Goal: Task Accomplishment & Management: Use online tool/utility

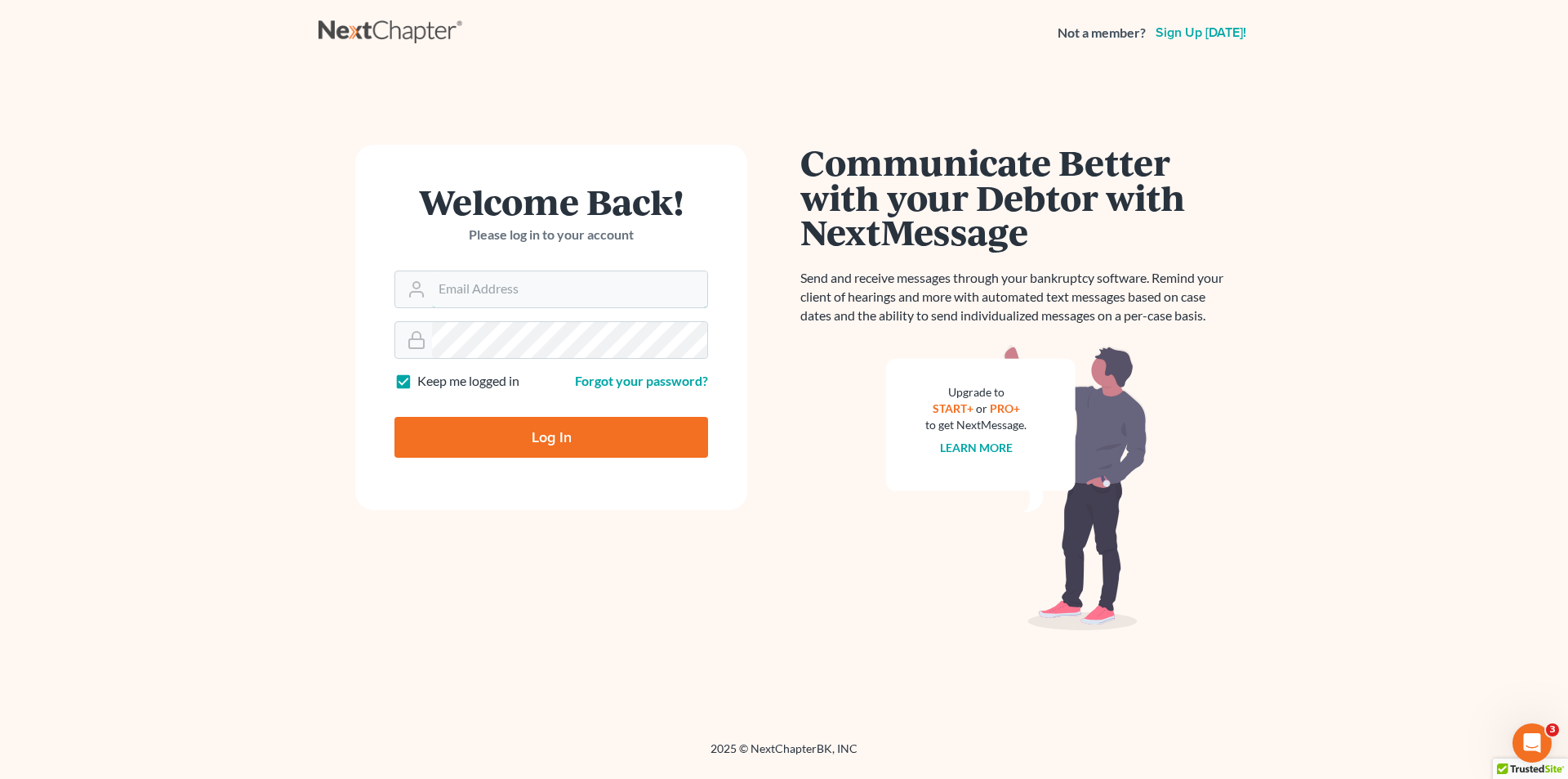
type input "chris@chrisfitzgeraldlaw.com"
click at [621, 448] on input "Log In" at bounding box center [551, 437] width 314 height 41
type input "Thinking..."
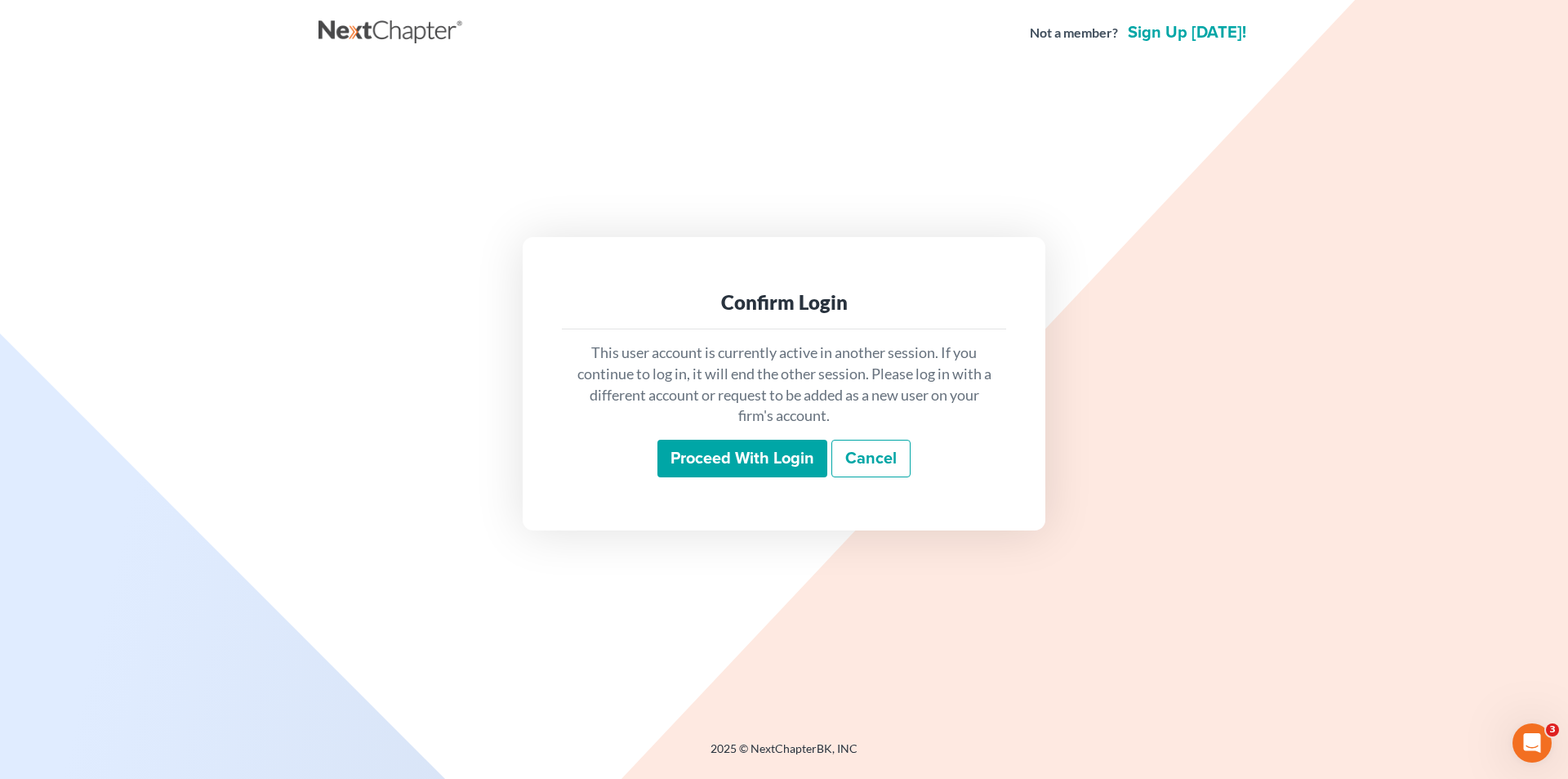
click at [761, 468] on input "Proceed with login" at bounding box center [742, 458] width 170 height 38
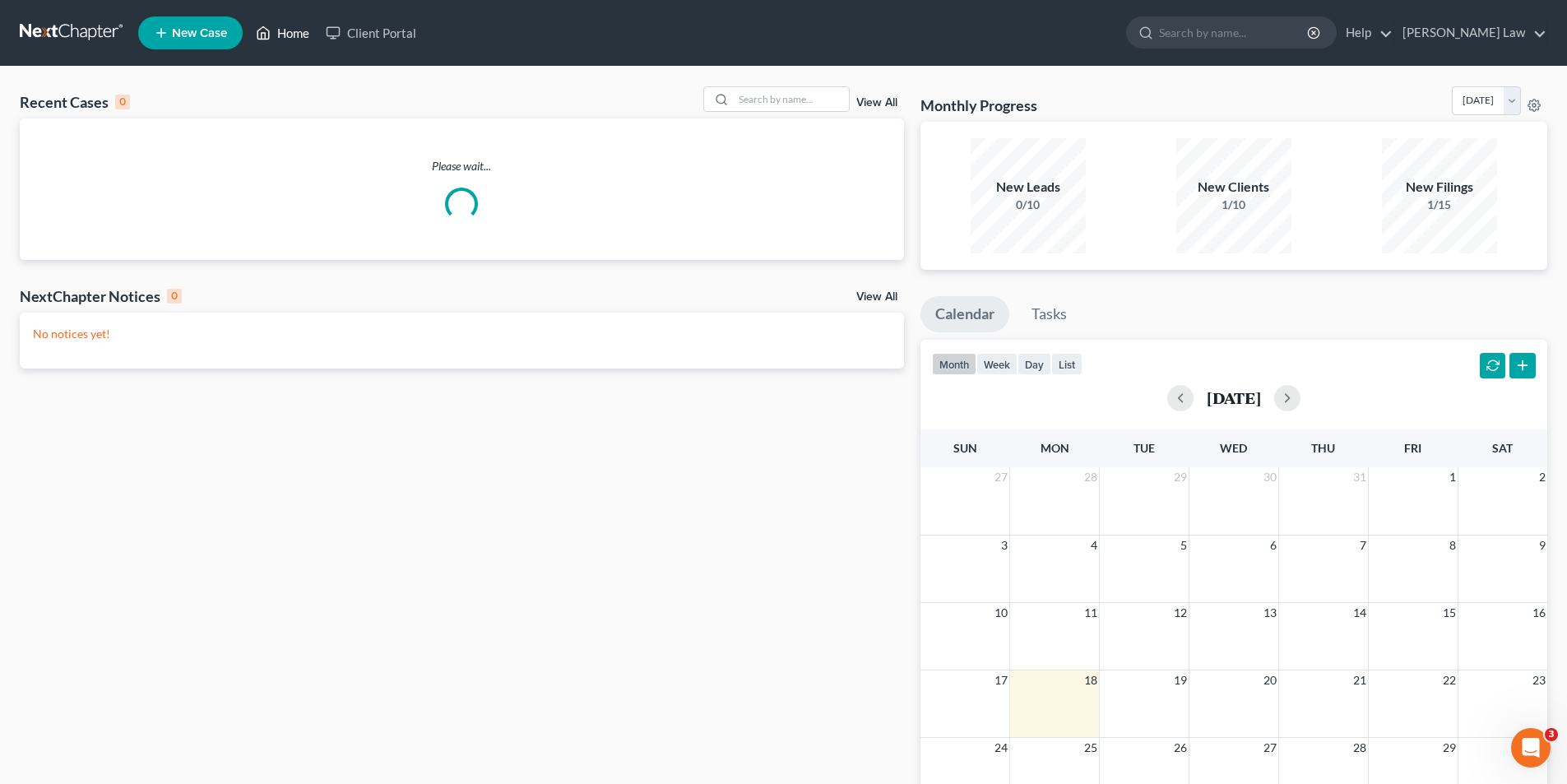
click at [302, 34] on link "Home" at bounding box center [282, 33] width 70 height 30
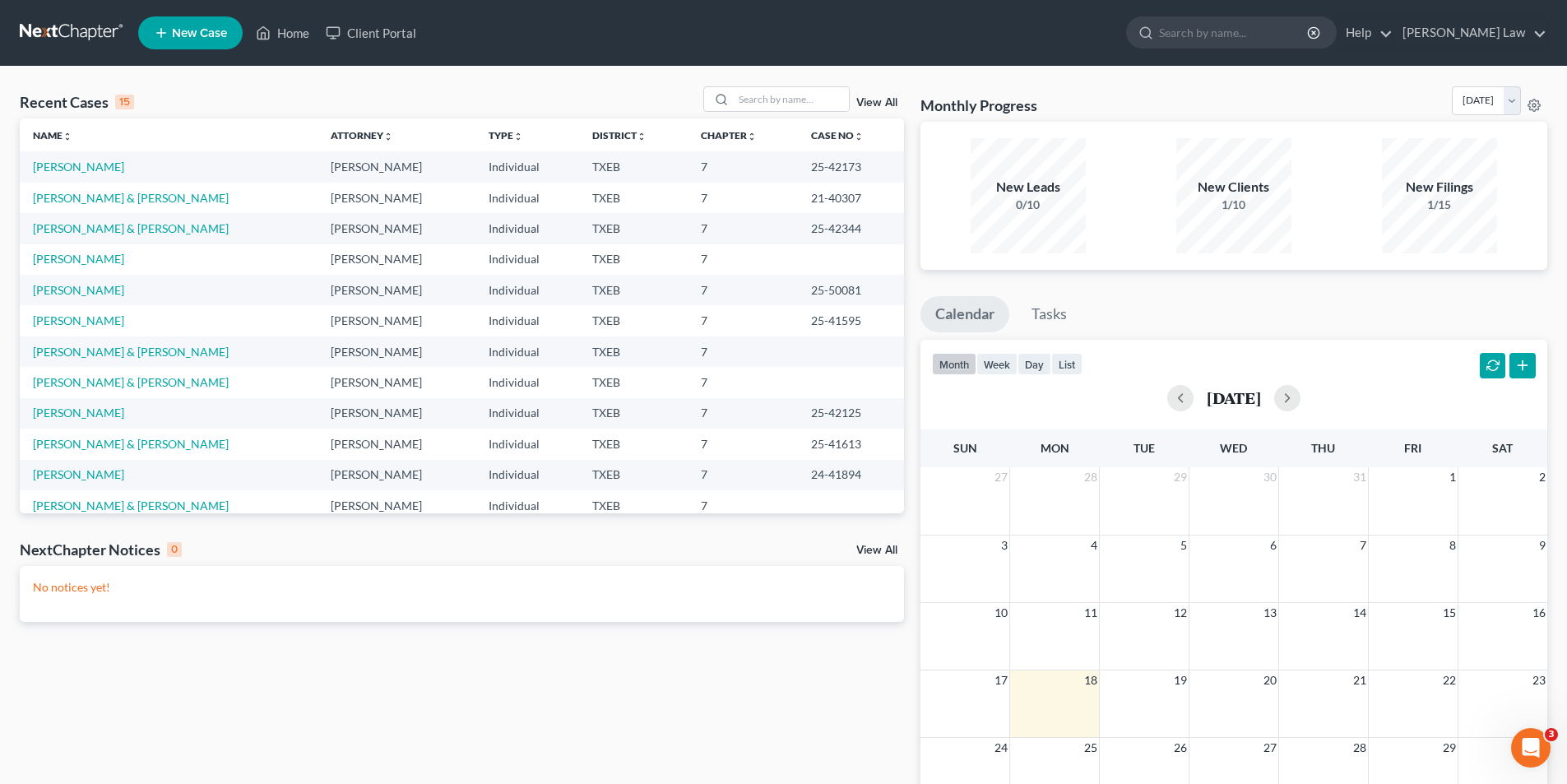
click at [67, 281] on td "[PERSON_NAME]" at bounding box center [168, 290] width 298 height 31
click at [62, 293] on link "[PERSON_NAME]" at bounding box center [78, 290] width 92 height 14
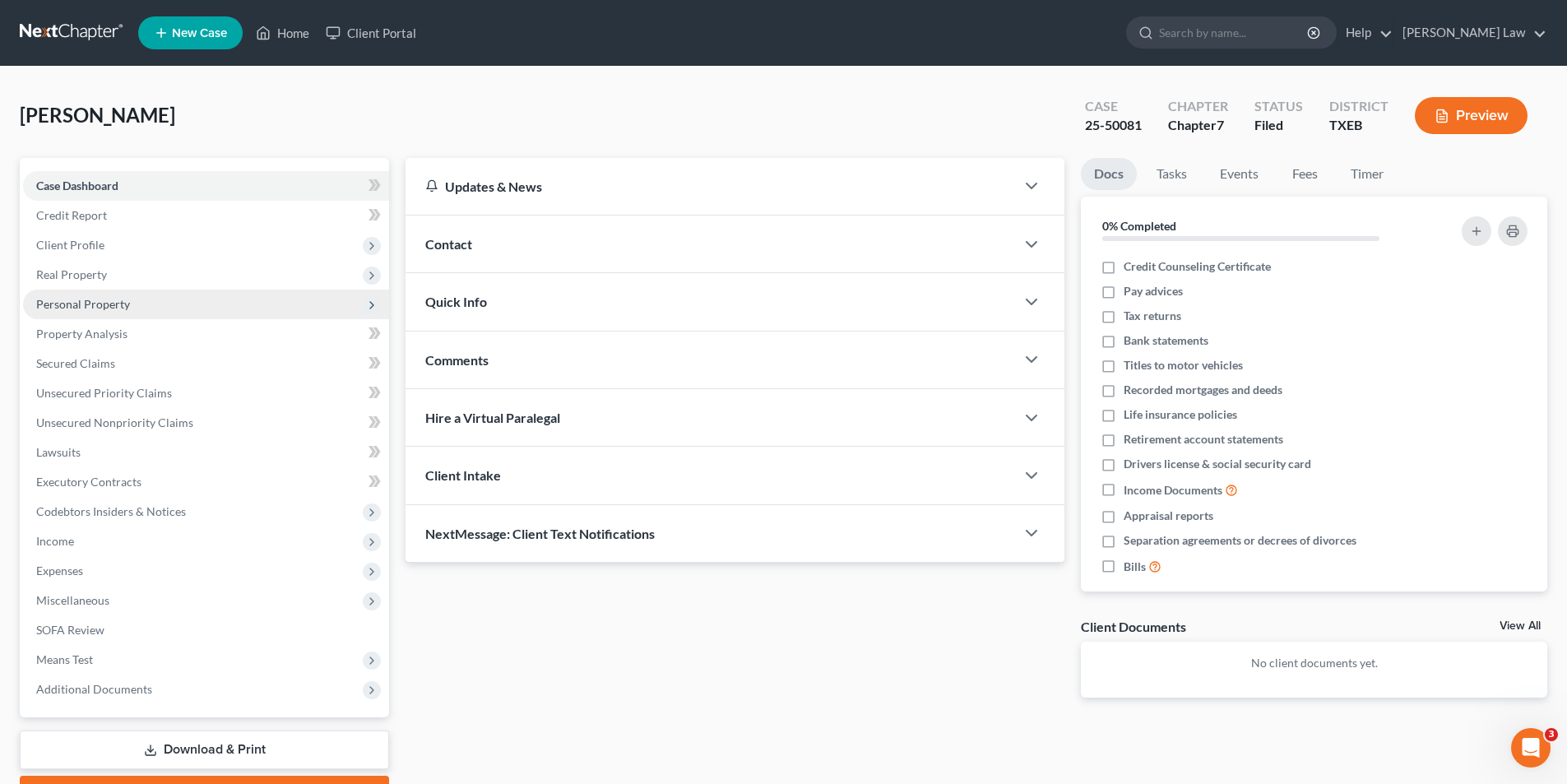
click at [64, 300] on span "Personal Property" at bounding box center [83, 304] width 94 height 14
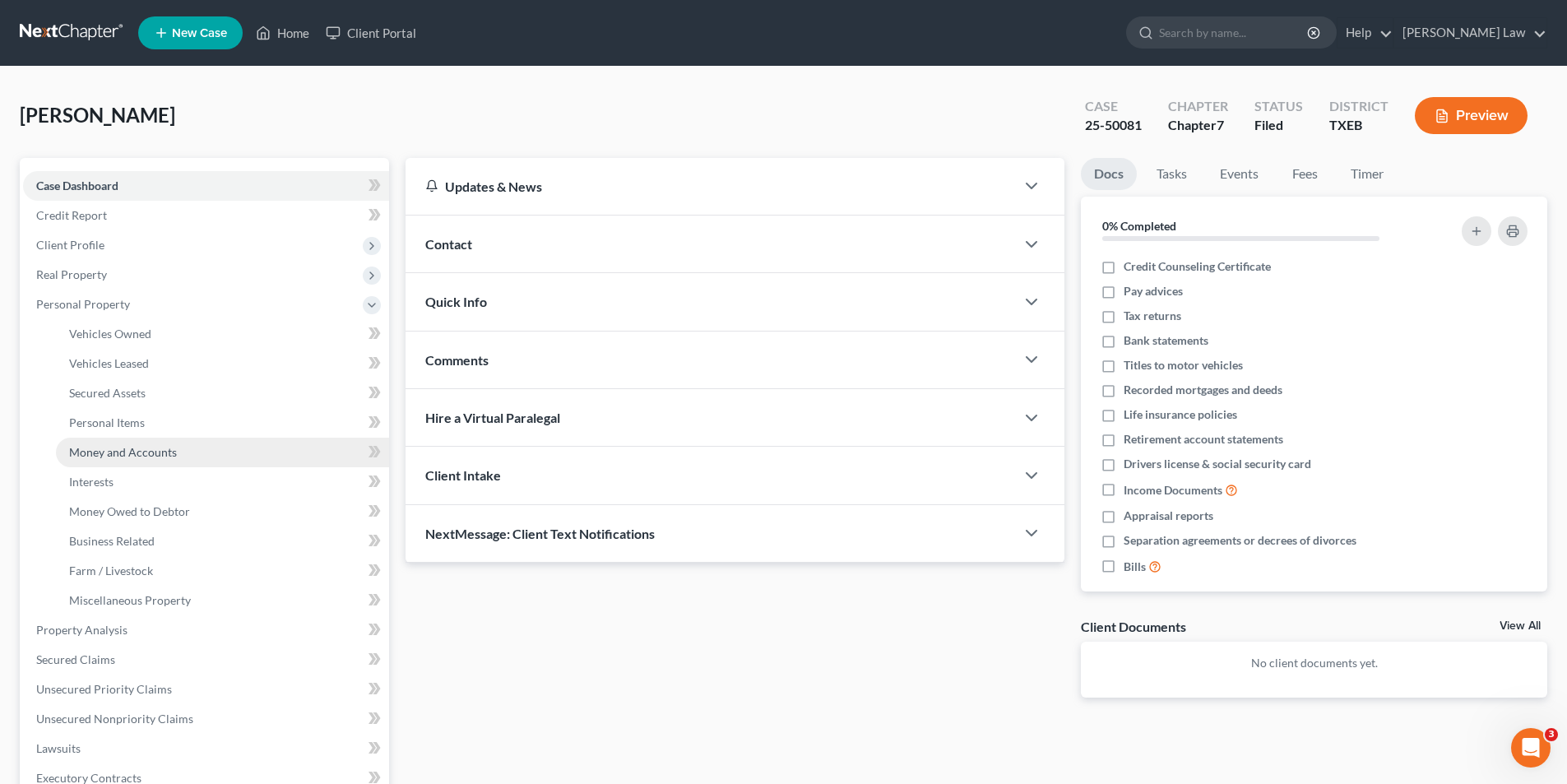
click at [116, 454] on span "Money and Accounts" at bounding box center [123, 451] width 108 height 14
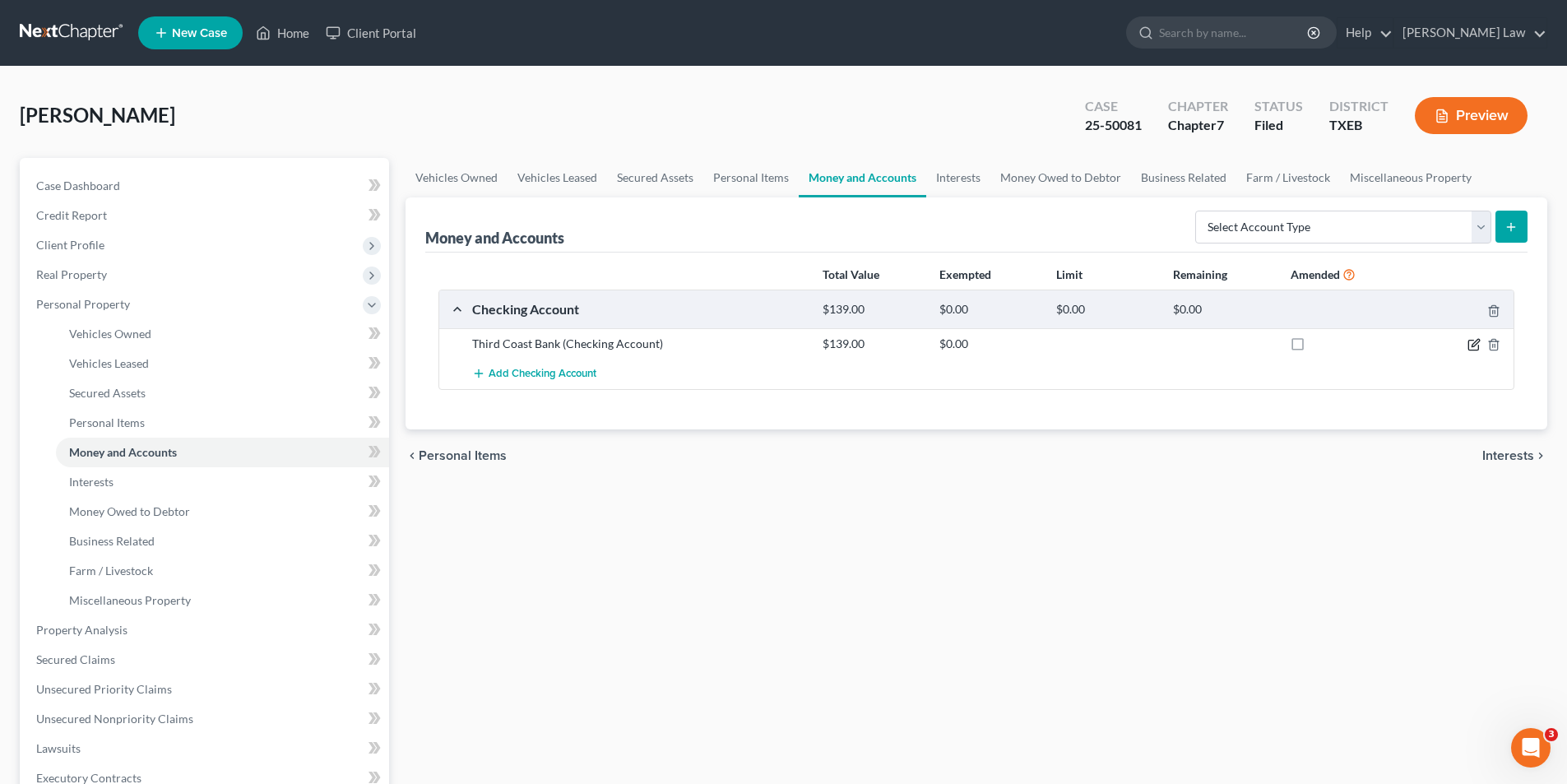
click at [1473, 343] on icon "button" at bounding box center [1475, 345] width 13 height 13
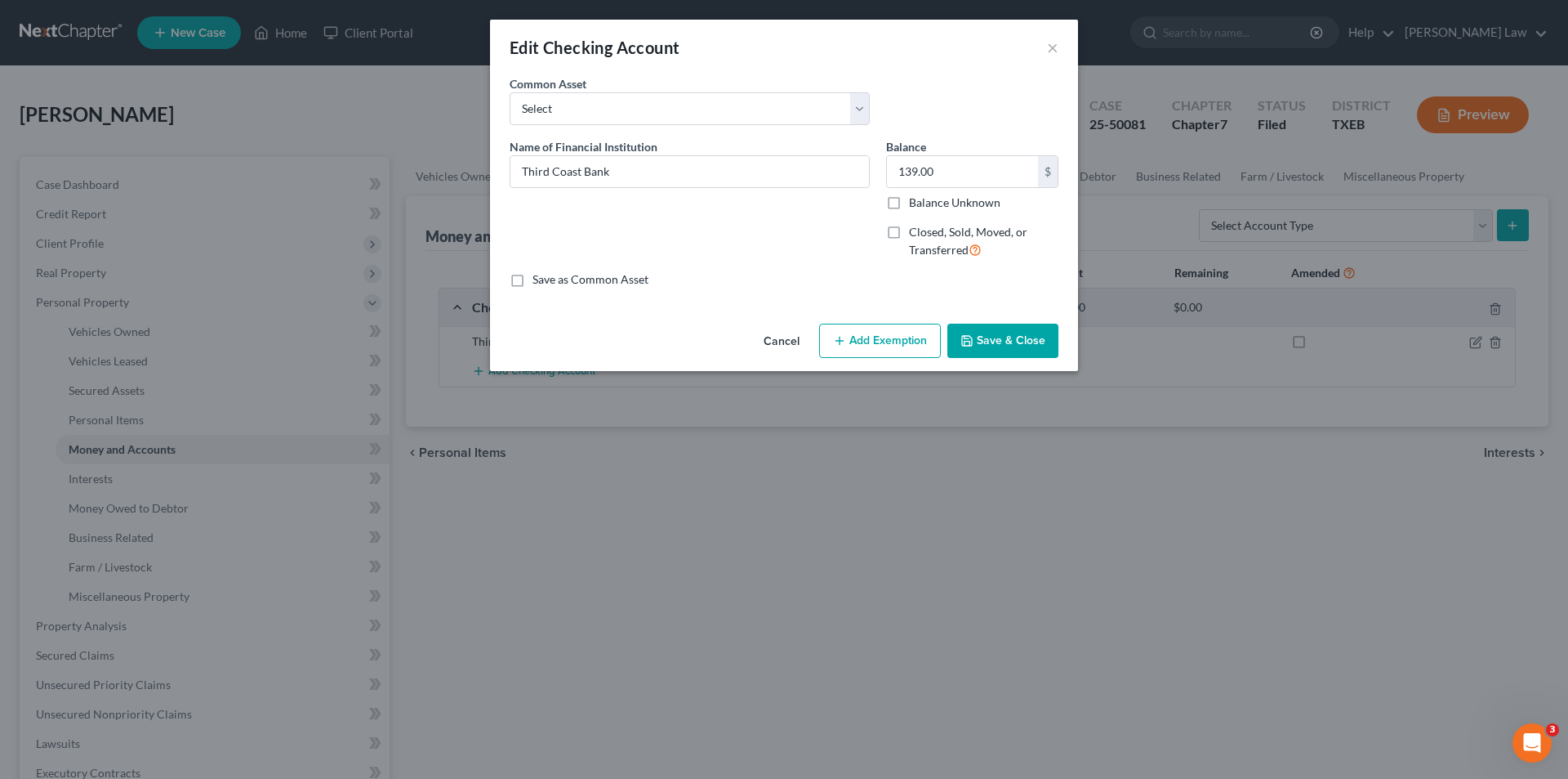
click at [989, 340] on button "Save & Close" at bounding box center [1003, 341] width 111 height 34
